Goal: Information Seeking & Learning: Find specific fact

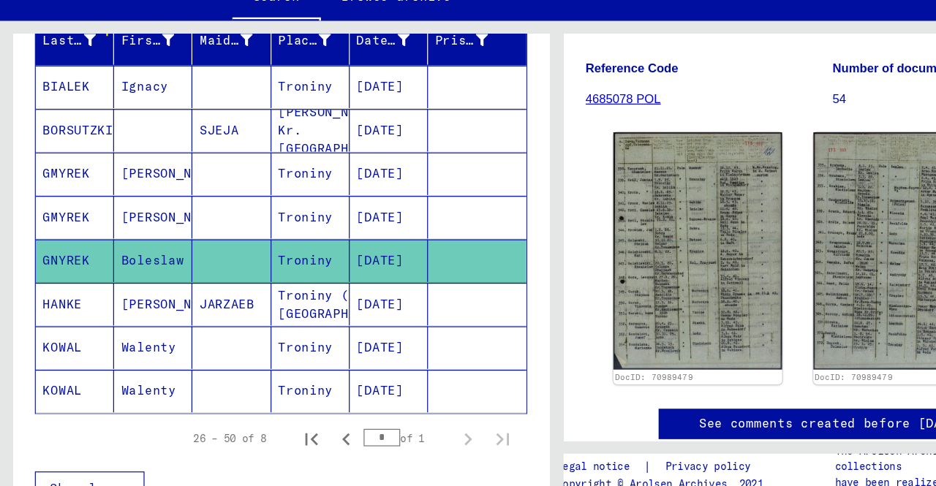
scroll to position [202, 0]
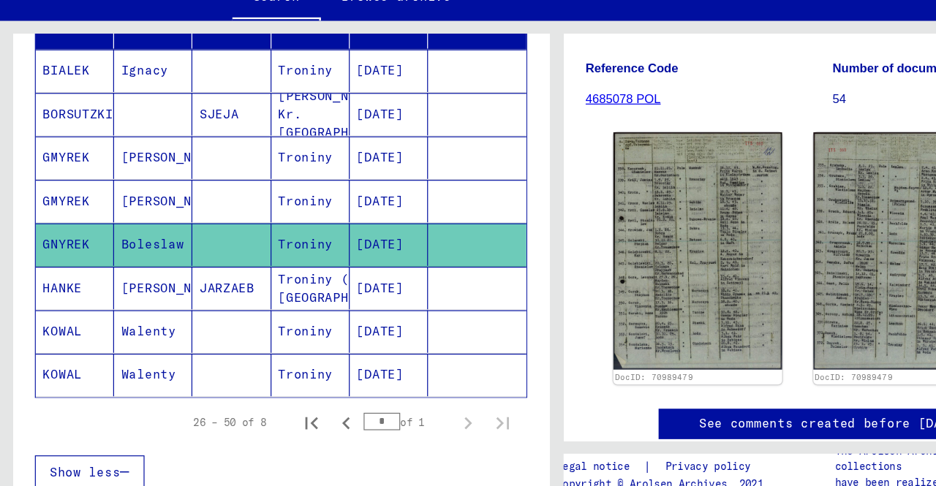
click at [239, 335] on mat-cell "Troniny" at bounding box center [261, 332] width 66 height 36
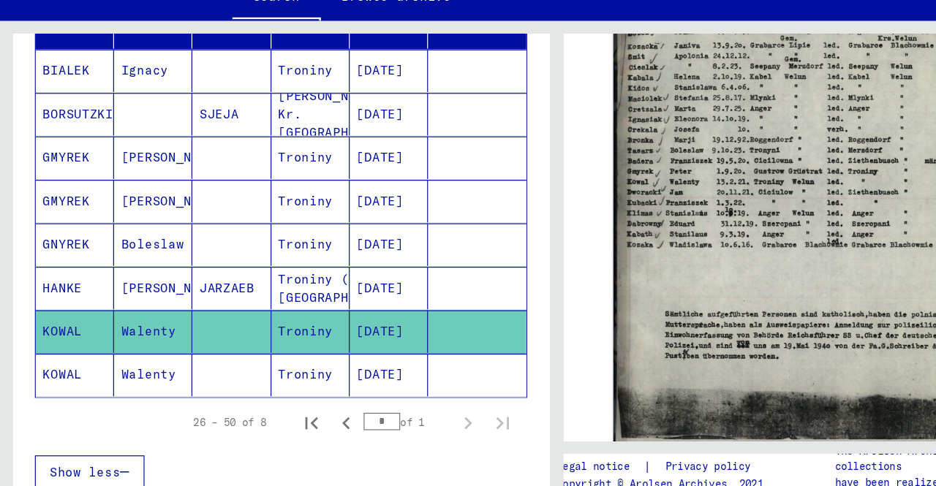
scroll to position [449, 0]
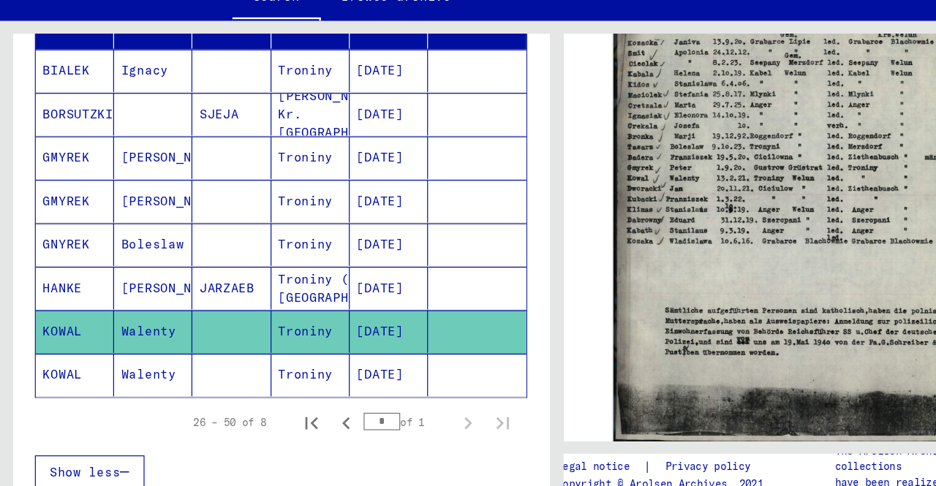
click at [705, 271] on img at bounding box center [662, 219] width 295 height 412
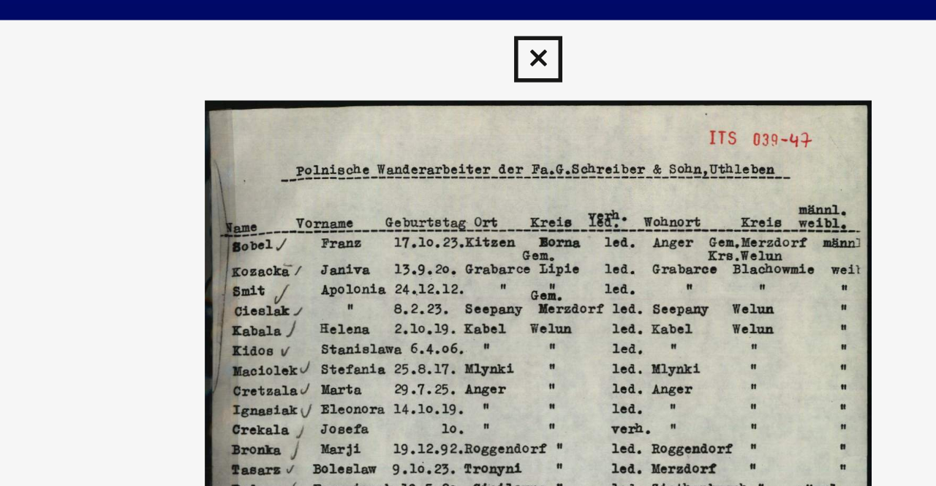
drag, startPoint x: 466, startPoint y: 60, endPoint x: 484, endPoint y: 61, distance: 18.3
click at [484, 61] on img at bounding box center [468, 207] width 749 height 340
drag, startPoint x: 536, startPoint y: 93, endPoint x: 498, endPoint y: 94, distance: 38.0
click at [498, 94] on img at bounding box center [468, 207] width 749 height 340
drag, startPoint x: 502, startPoint y: 90, endPoint x: 494, endPoint y: 86, distance: 8.2
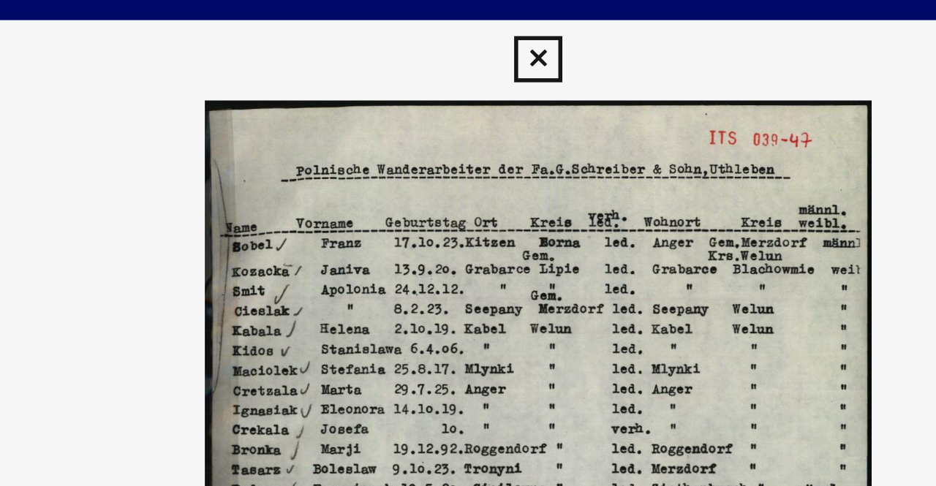
click at [494, 86] on img at bounding box center [468, 207] width 749 height 340
click at [529, 50] on img at bounding box center [468, 207] width 749 height 340
